Goal: Transaction & Acquisition: Download file/media

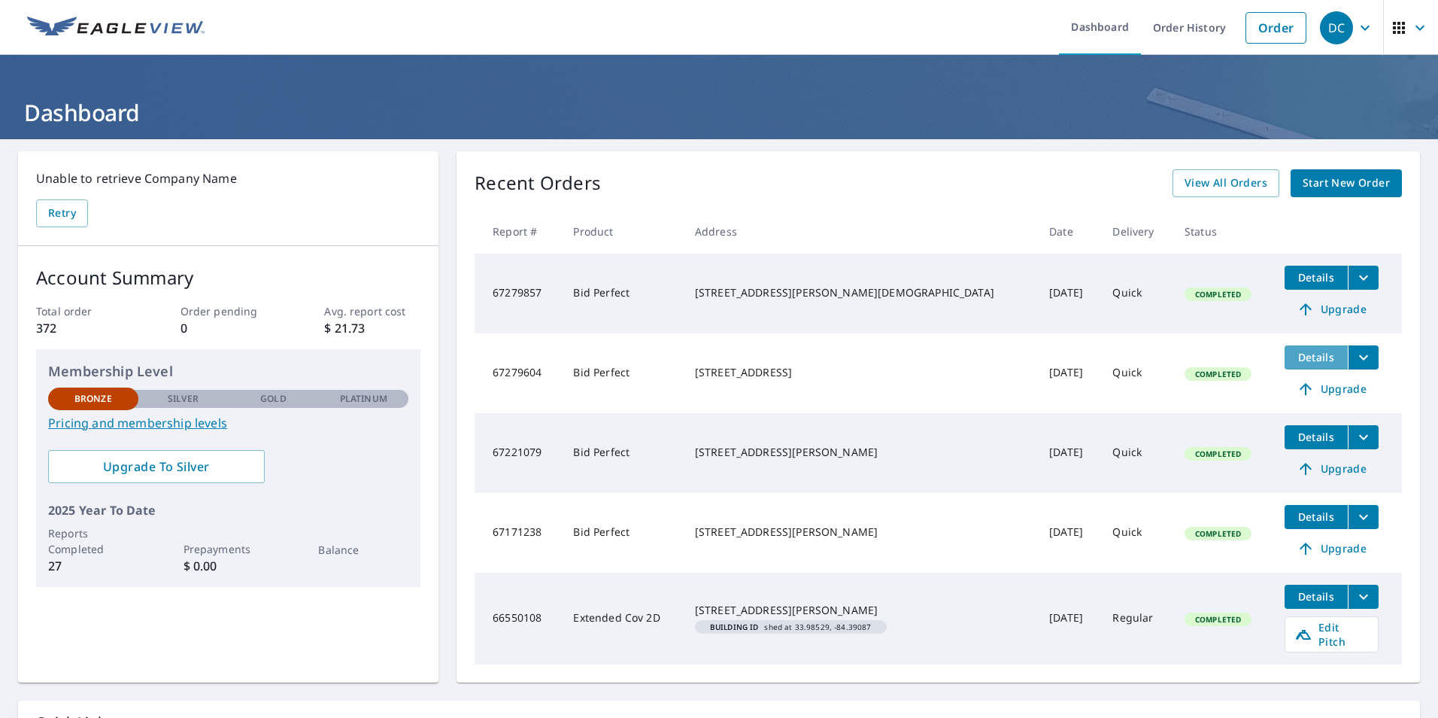
click at [1296, 361] on span "Details" at bounding box center [1316, 357] width 45 height 14
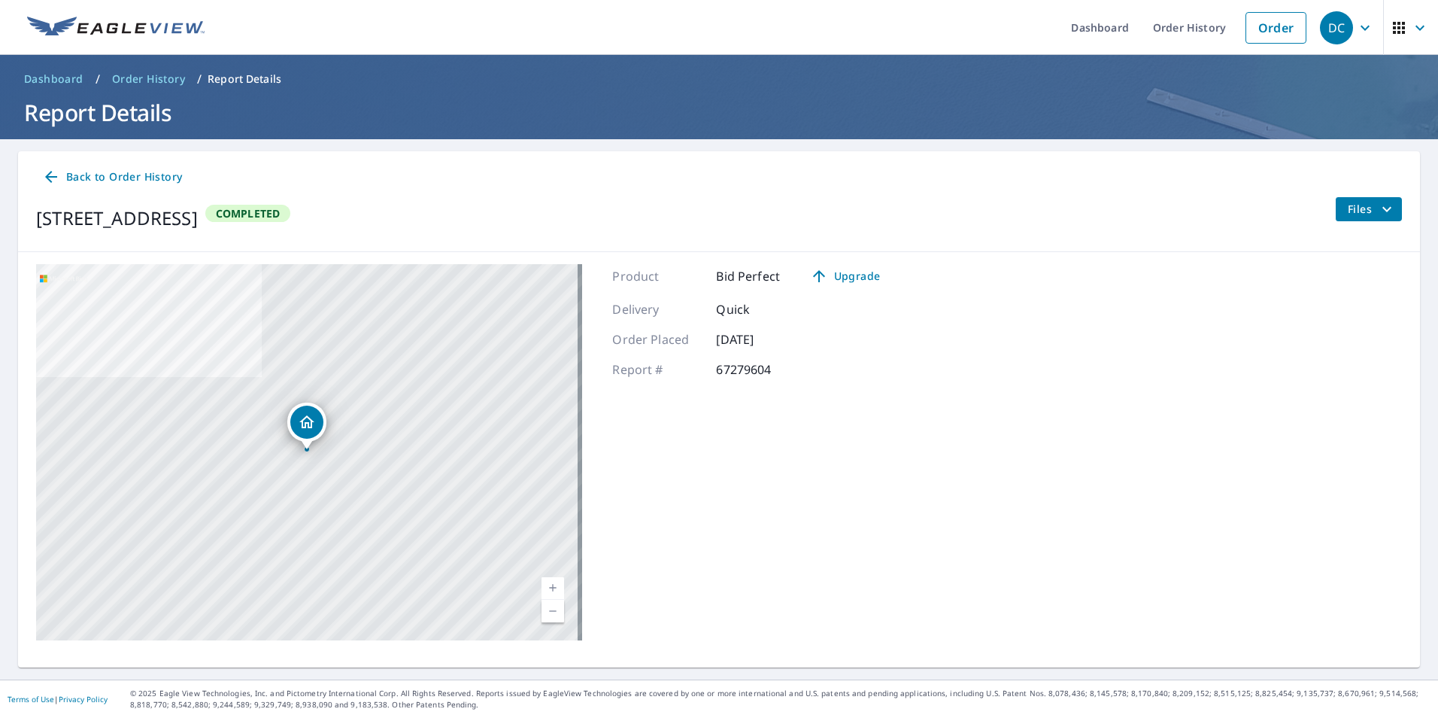
click at [1359, 210] on span "Files" at bounding box center [1372, 209] width 48 height 18
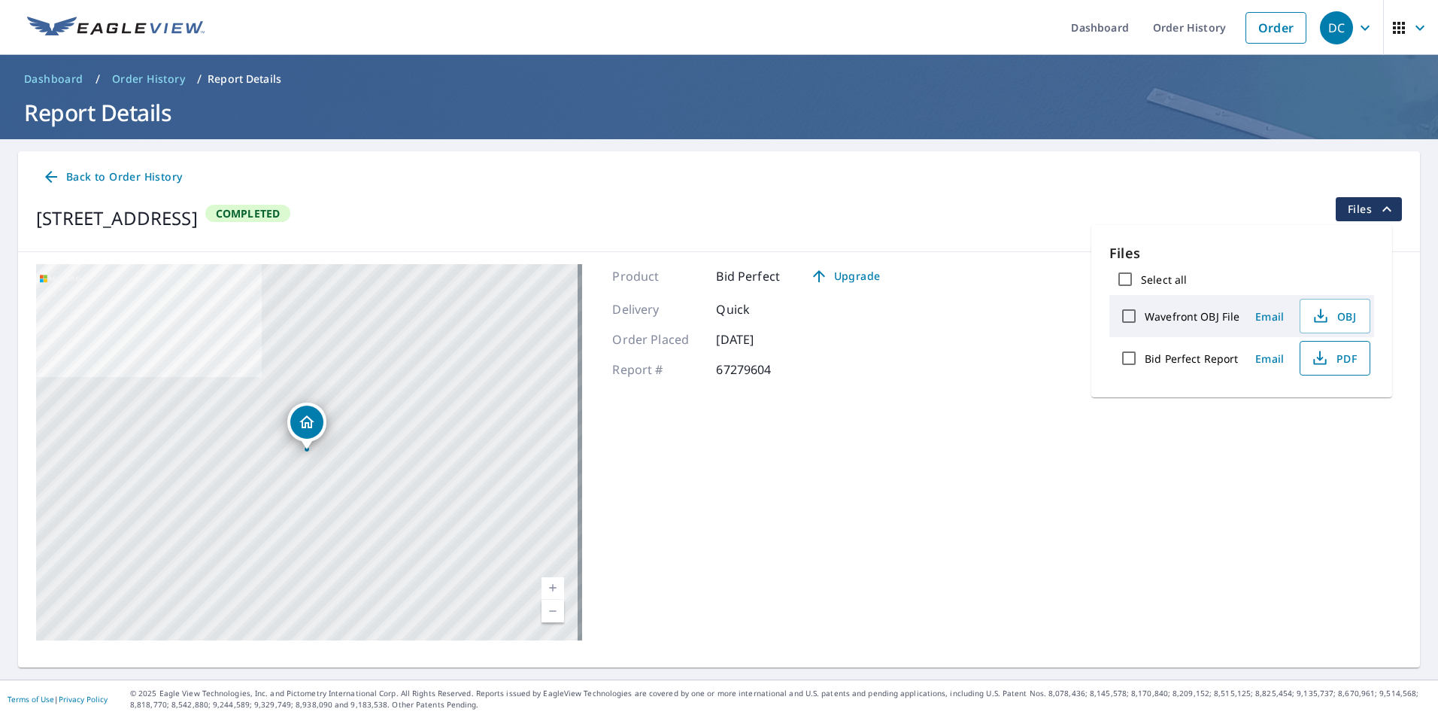
click at [1321, 358] on icon "button" at bounding box center [1319, 356] width 7 height 10
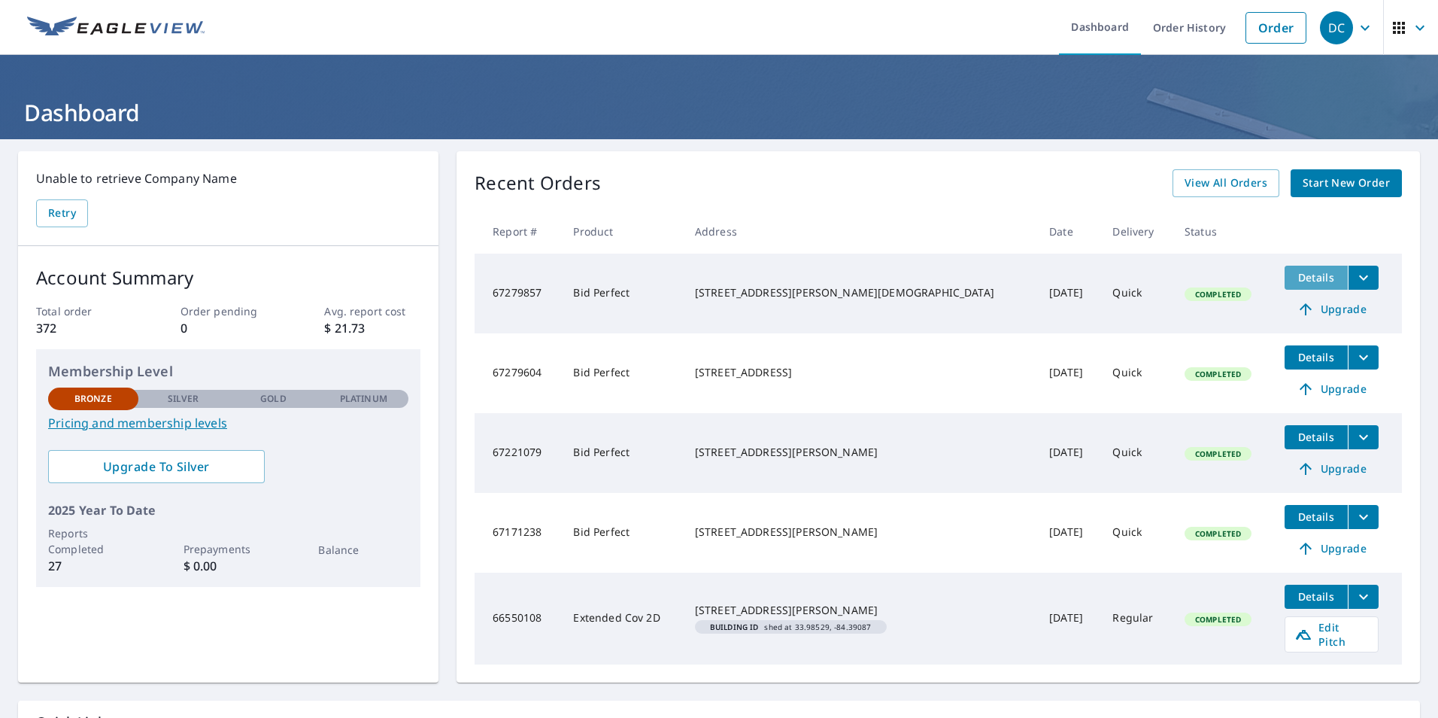
click at [1294, 278] on span "Details" at bounding box center [1316, 277] width 45 height 14
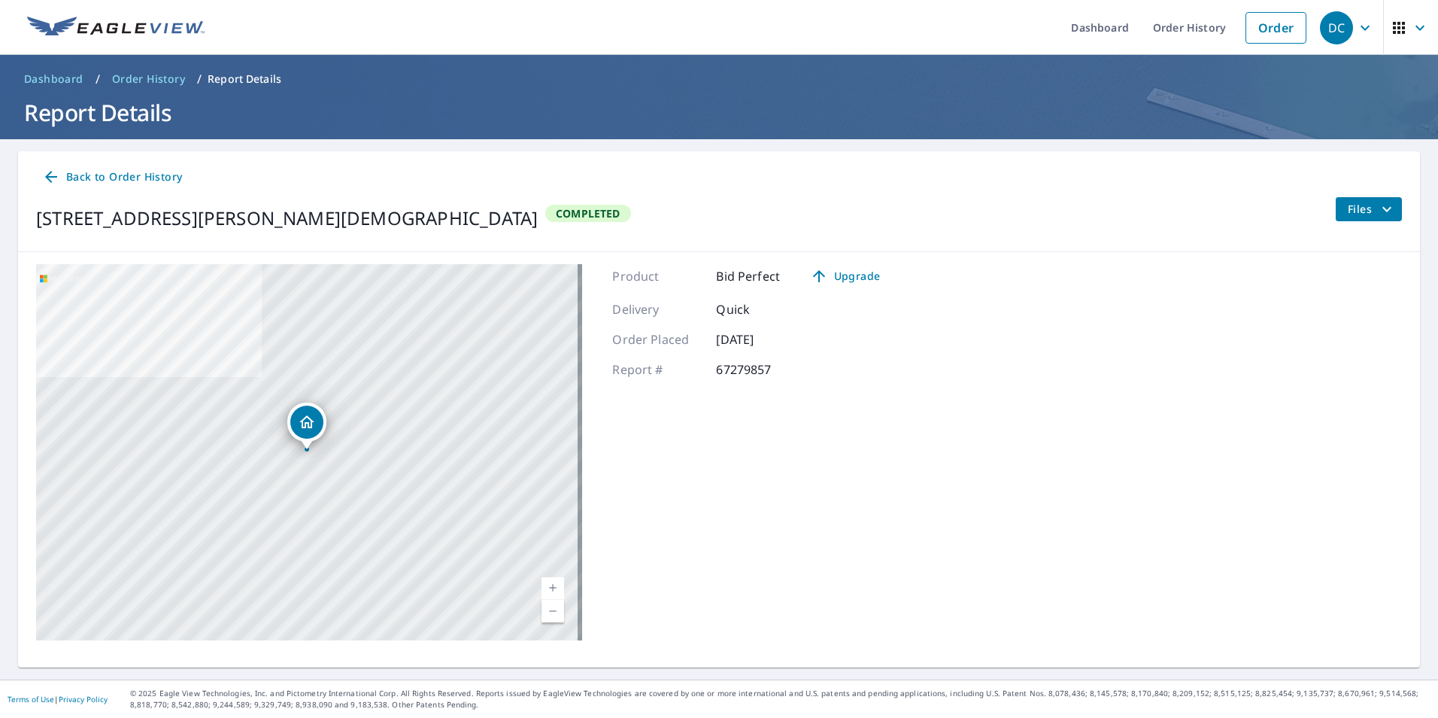
click at [1348, 207] on span "Files" at bounding box center [1372, 209] width 48 height 18
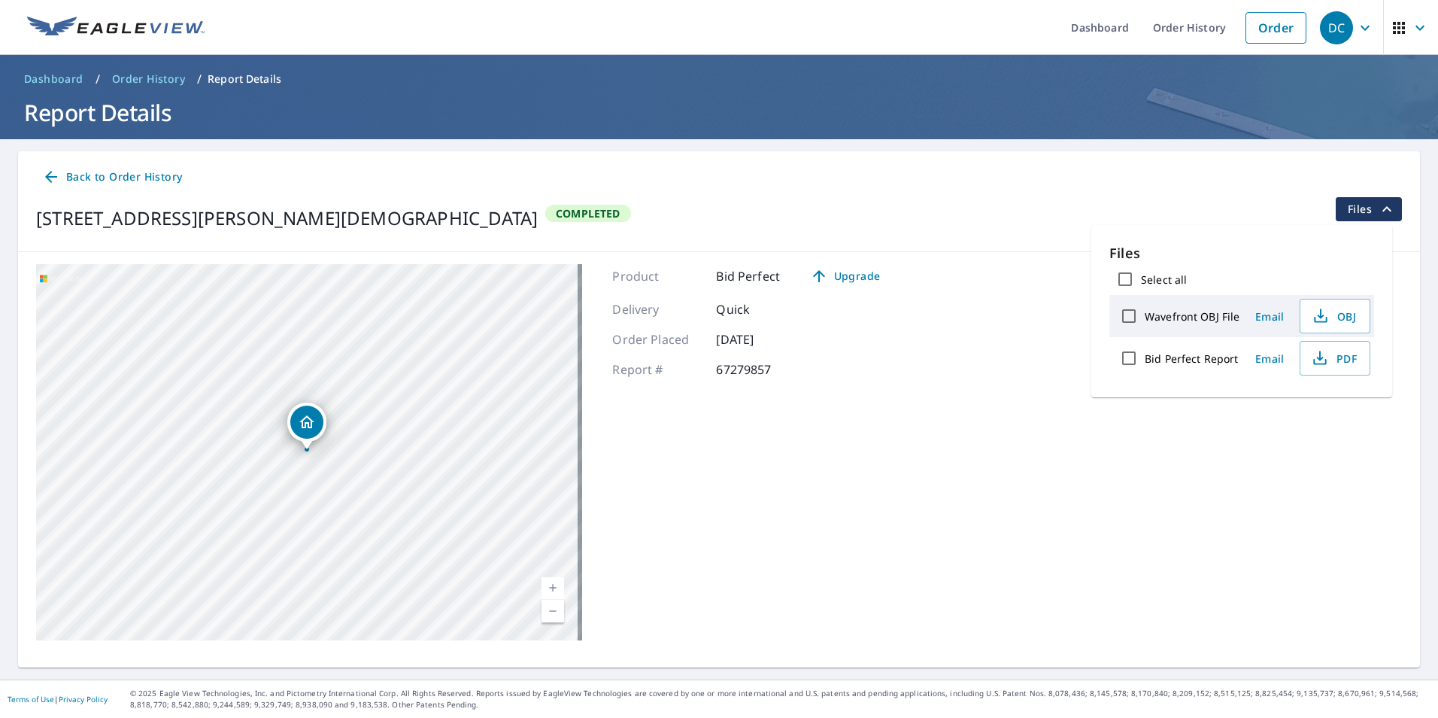
click at [1216, 358] on label "Bid Perfect Report" at bounding box center [1191, 358] width 93 height 14
click at [1145, 358] on input "Bid Perfect Report" at bounding box center [1129, 358] width 32 height 32
checkbox input "true"
click at [1330, 357] on span "PDF" at bounding box center [1334, 358] width 48 height 18
